Goal: Task Accomplishment & Management: Use online tool/utility

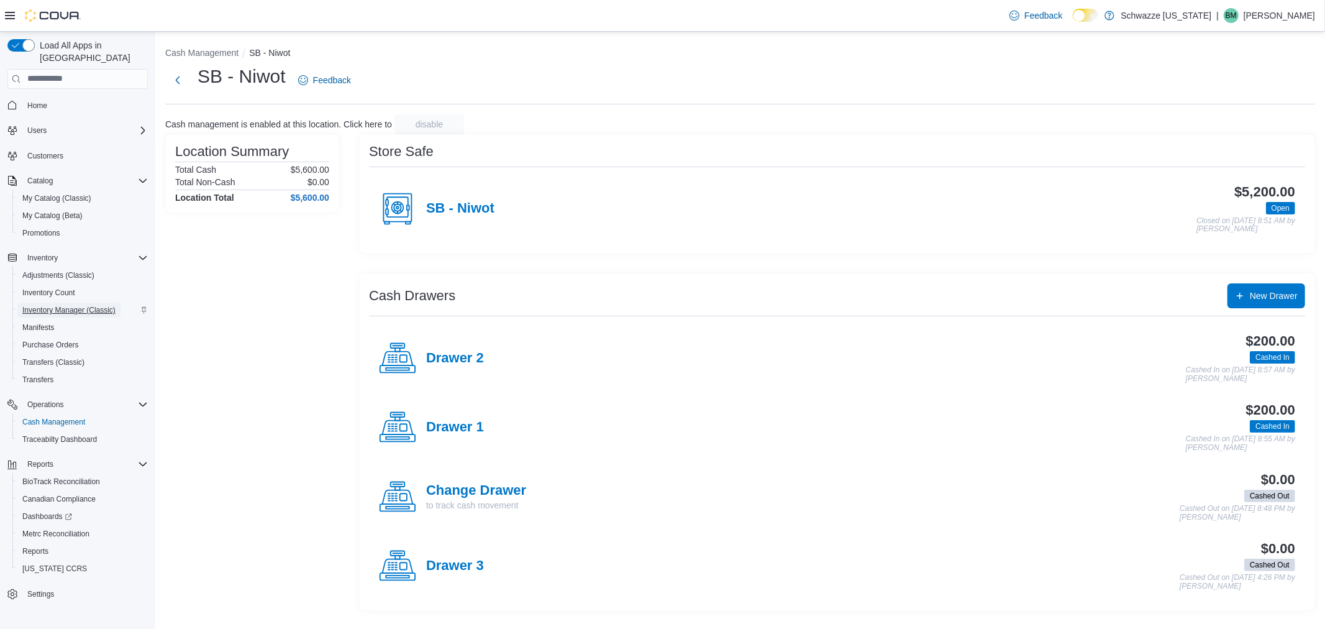
click at [57, 305] on span "Inventory Manager (Classic)" at bounding box center [68, 310] width 93 height 10
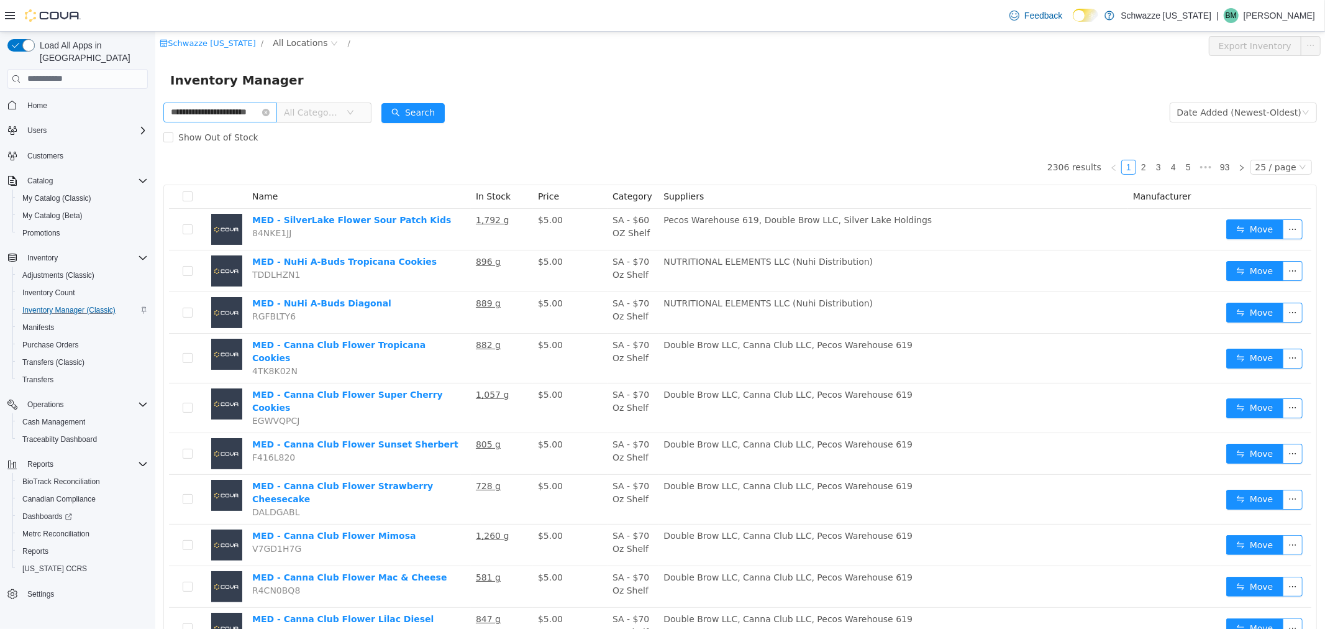
scroll to position [0, 14]
type input "**********"
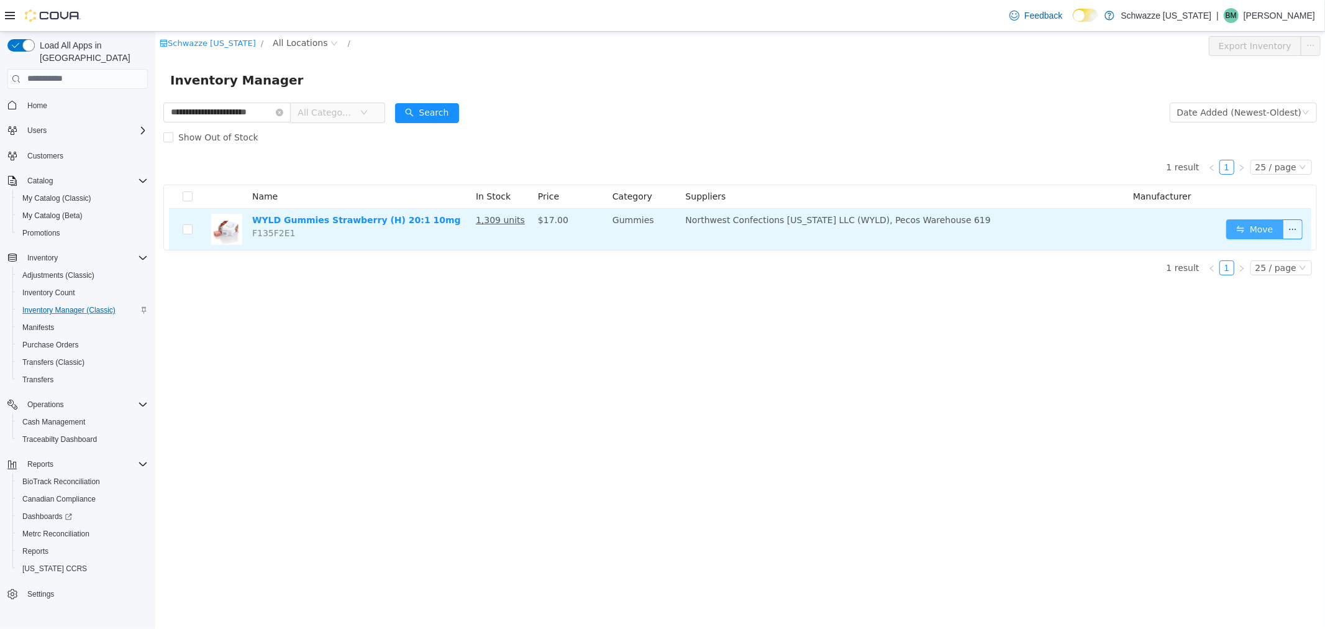
click at [1273, 222] on button "Move" at bounding box center [1254, 229] width 57 height 20
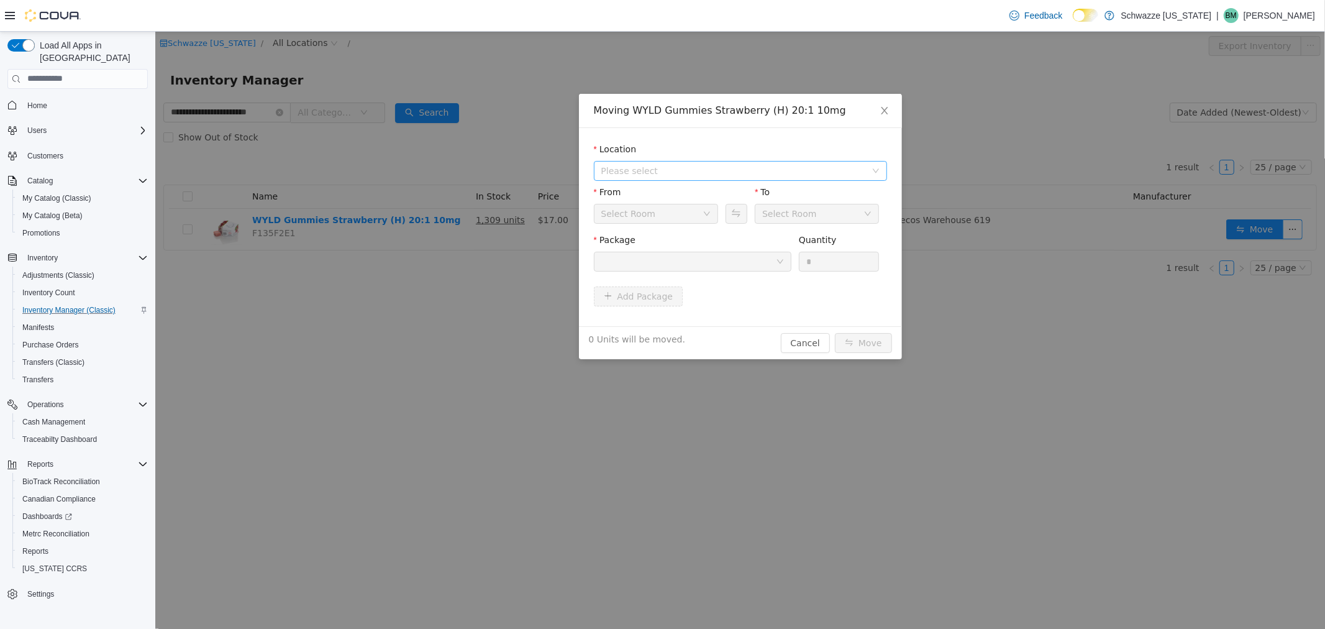
click at [664, 167] on span "Please select" at bounding box center [733, 170] width 265 height 12
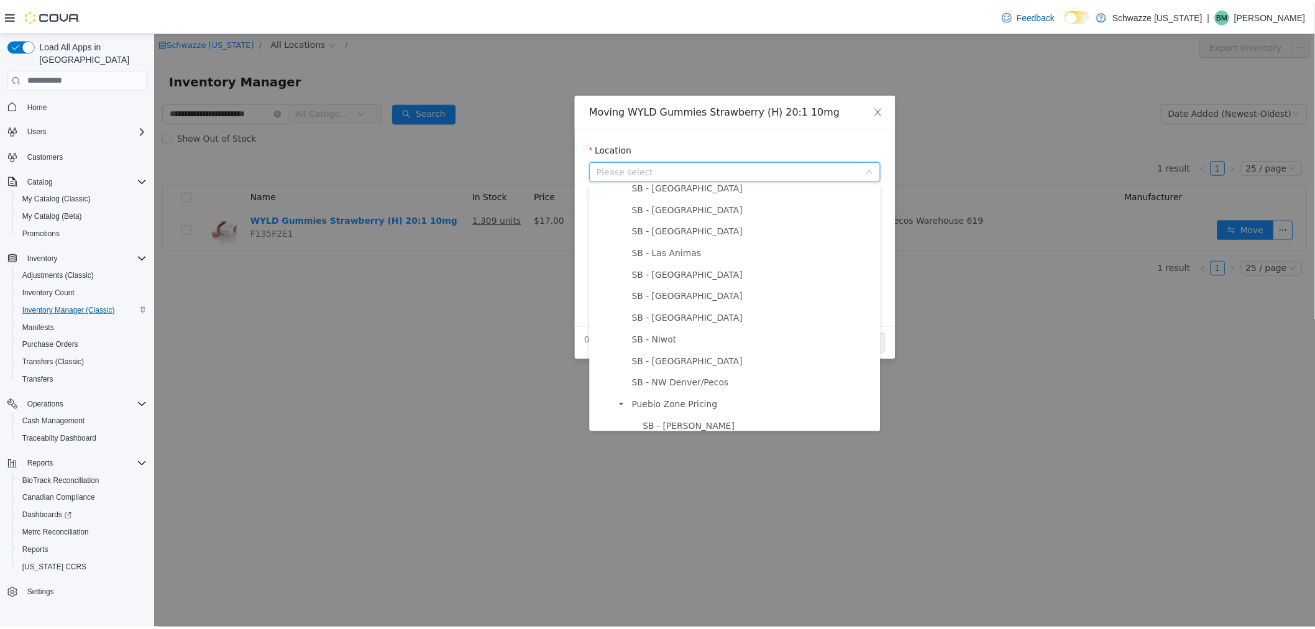
scroll to position [483, 0]
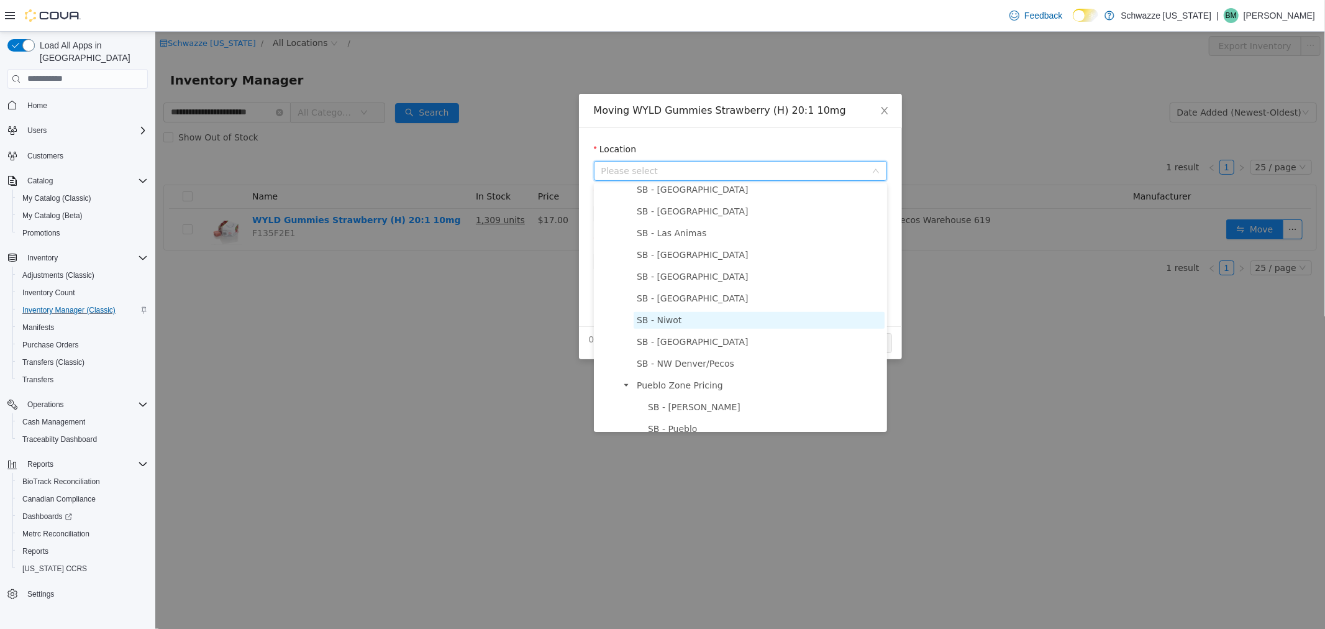
click at [669, 316] on span "SB - Niwot" at bounding box center [658, 319] width 45 height 10
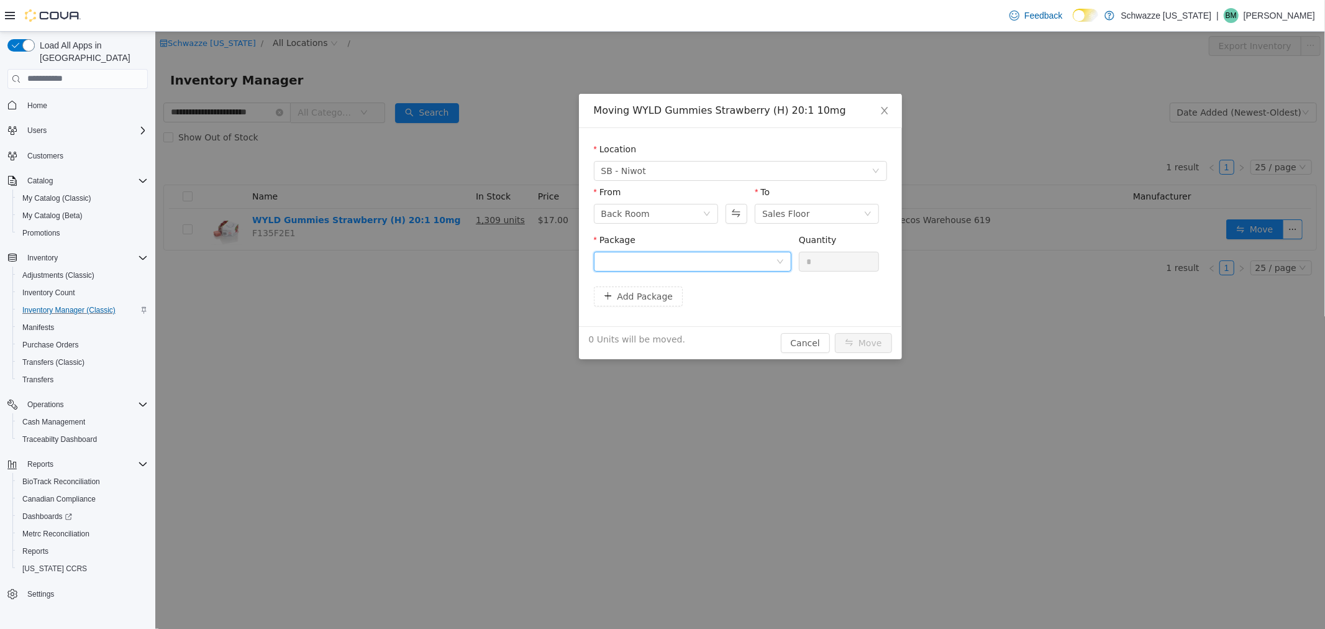
click at [733, 263] on div at bounding box center [688, 261] width 175 height 19
click at [727, 331] on li "1A4000B00037AA1000455132 Quantity : 20 Units" at bounding box center [692, 346] width 198 height 34
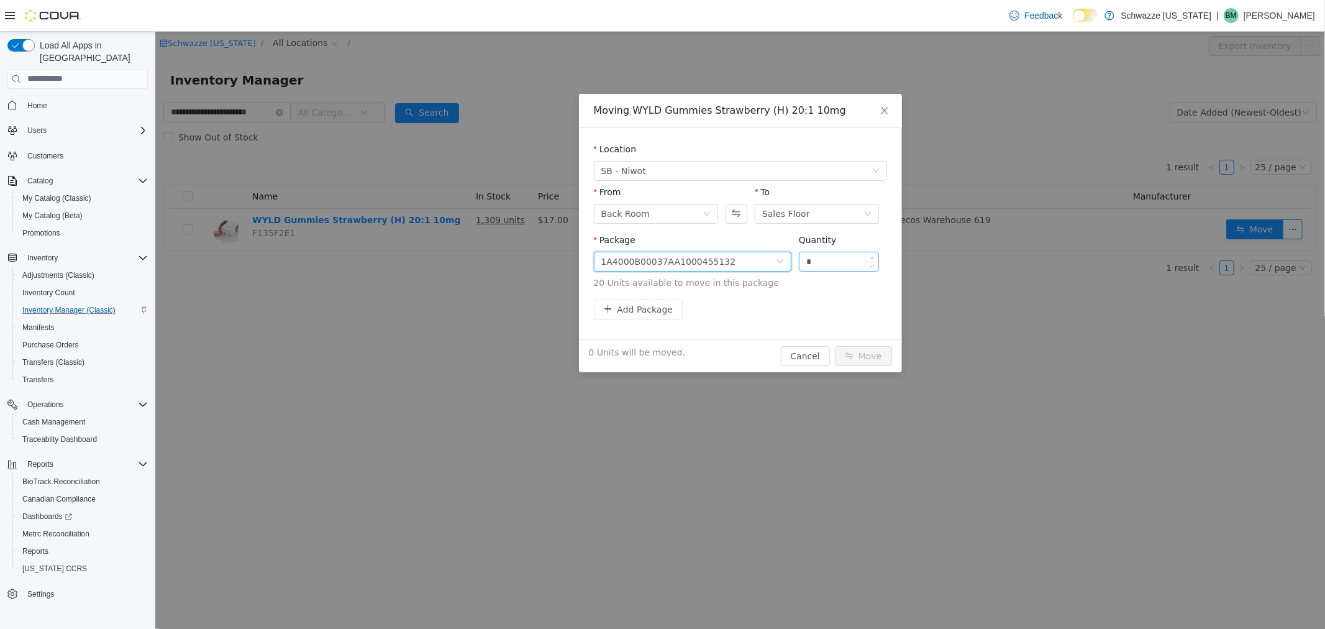
click at [827, 263] on input "*" at bounding box center [839, 261] width 80 height 19
type input "**"
click at [835, 346] on button "Move" at bounding box center [863, 356] width 57 height 20
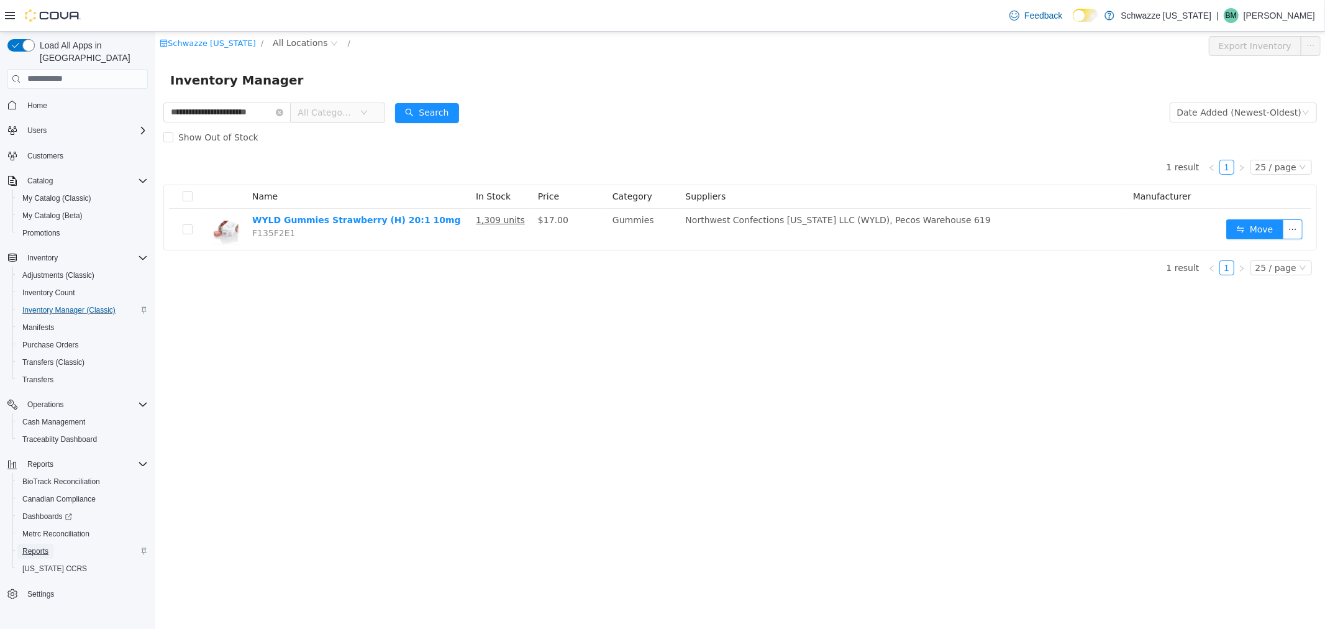
click at [32, 544] on span "Reports" at bounding box center [35, 551] width 26 height 15
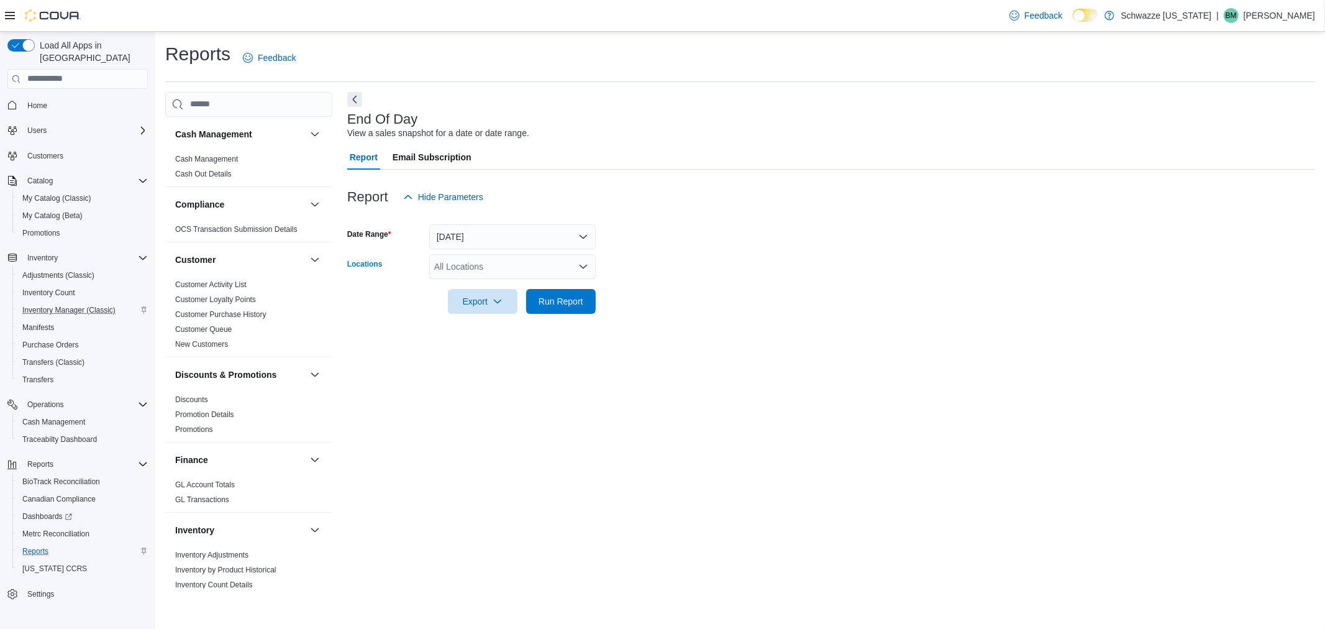
click at [546, 265] on div "All Locations" at bounding box center [512, 266] width 167 height 25
type input "***"
click at [533, 284] on div "SB - Niwot" at bounding box center [513, 287] width 152 height 12
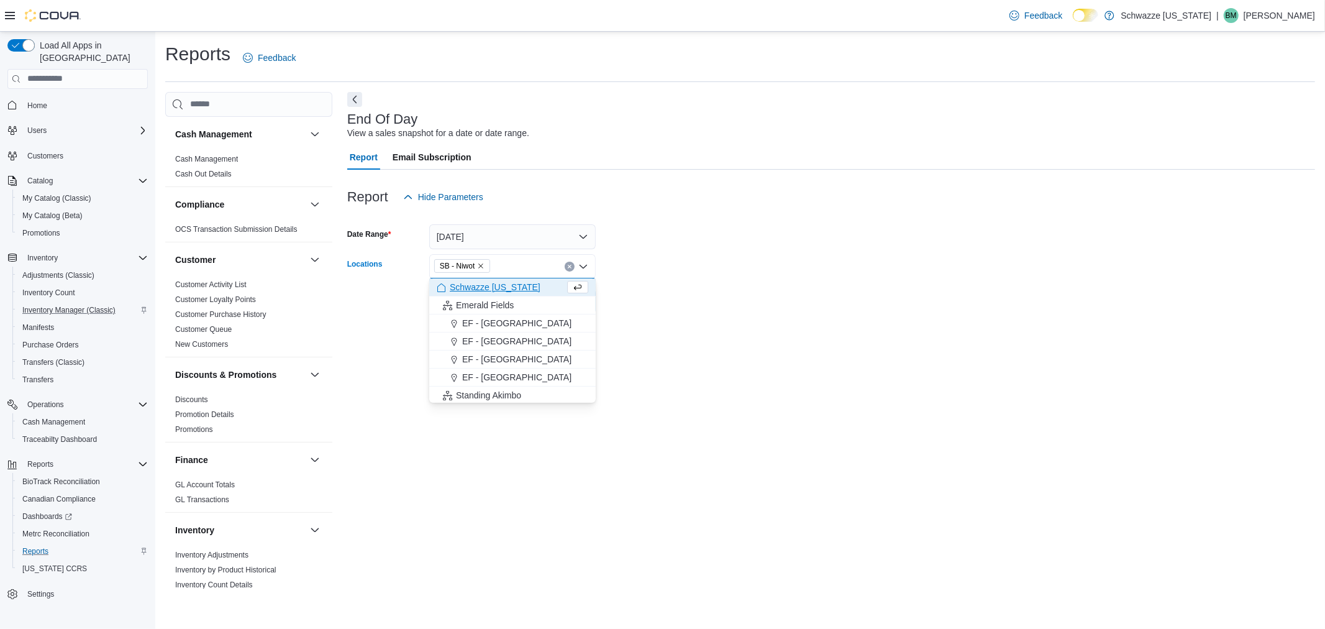
click at [669, 275] on form "Date Range [DATE] Locations SB - [GEOGRAPHIC_DATA] Combo box. Selected. SB - [G…" at bounding box center [831, 261] width 968 height 104
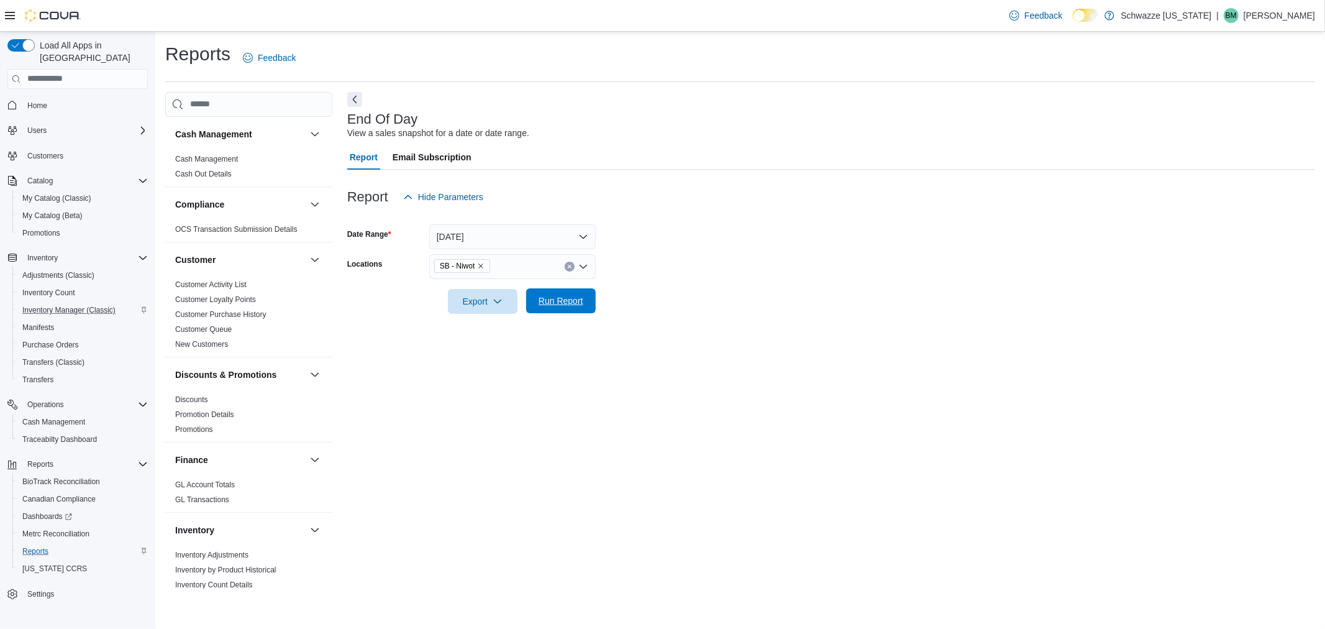
click at [542, 311] on span "Run Report" at bounding box center [561, 300] width 55 height 25
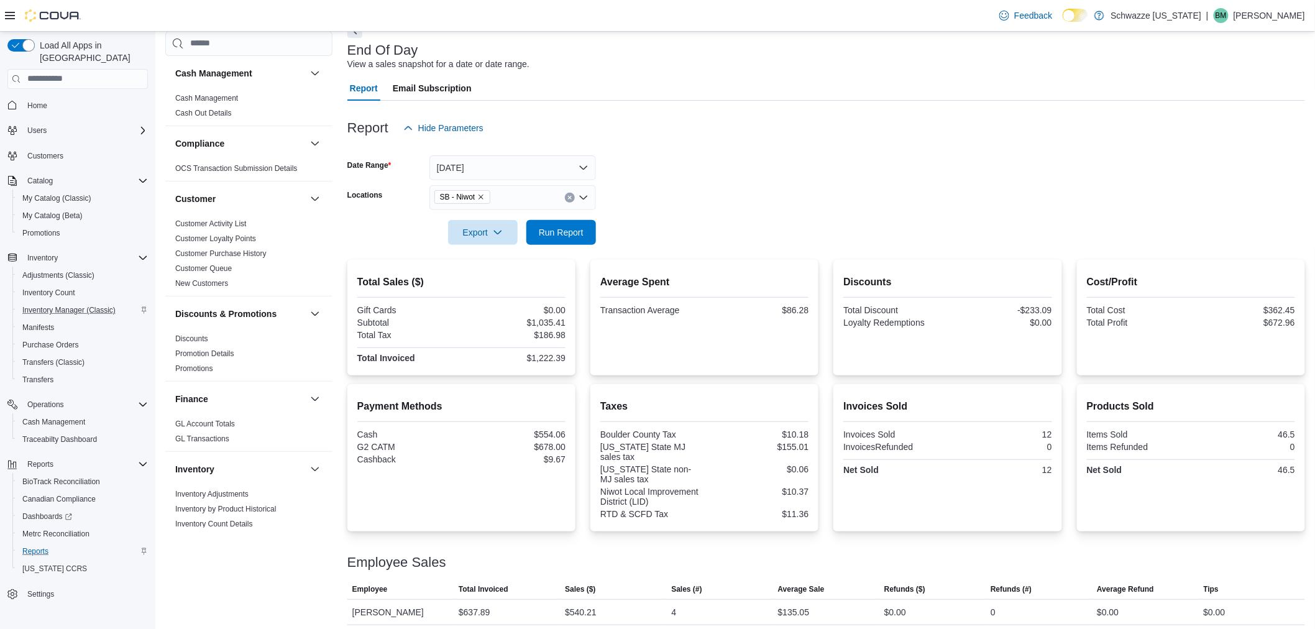
scroll to position [100, 0]
